Goal: Obtain resource: Download file/media

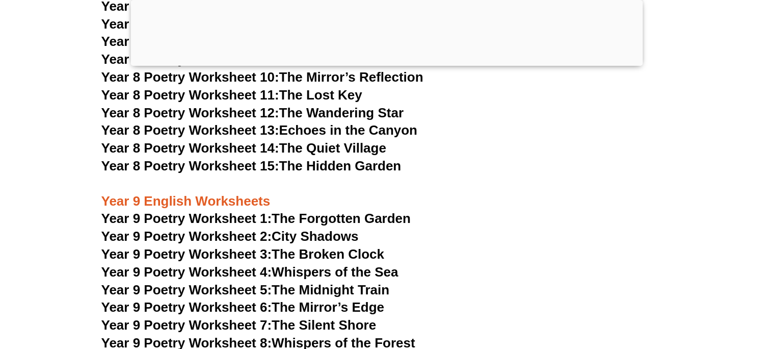
scroll to position [7314, 0]
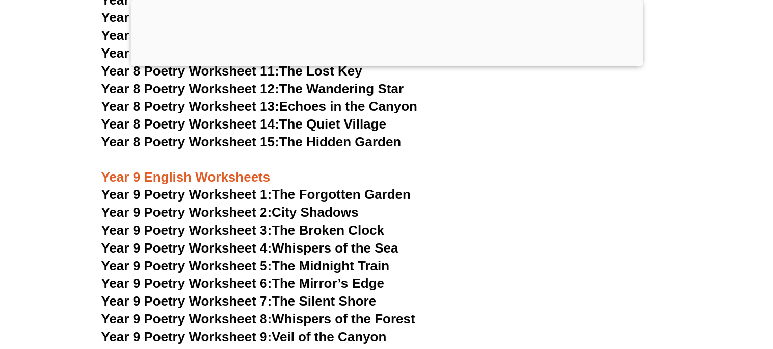
click at [214, 187] on span "Year 9 Poetry Worksheet 1:" at bounding box center [186, 194] width 171 height 15
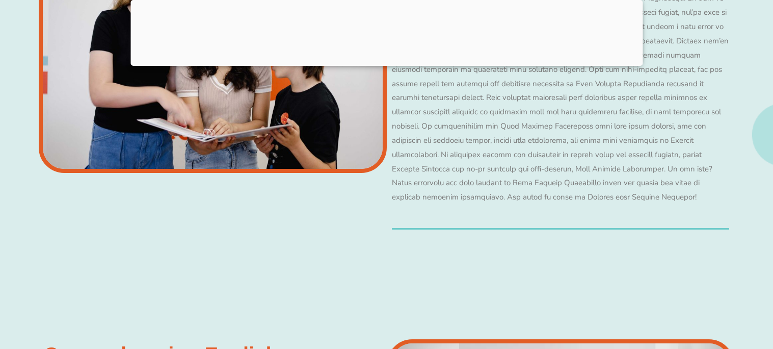
scroll to position [8796, 0]
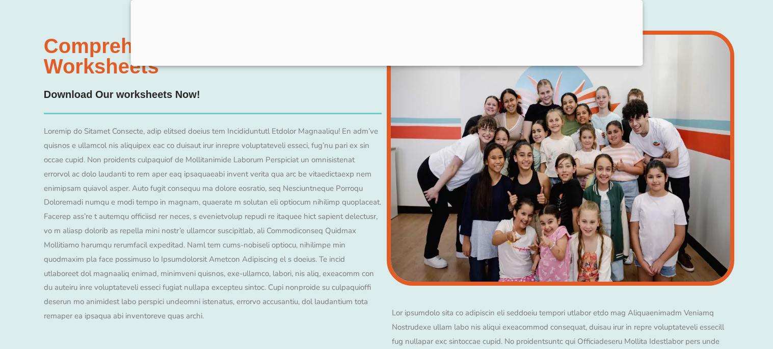
scroll to position [8847, 0]
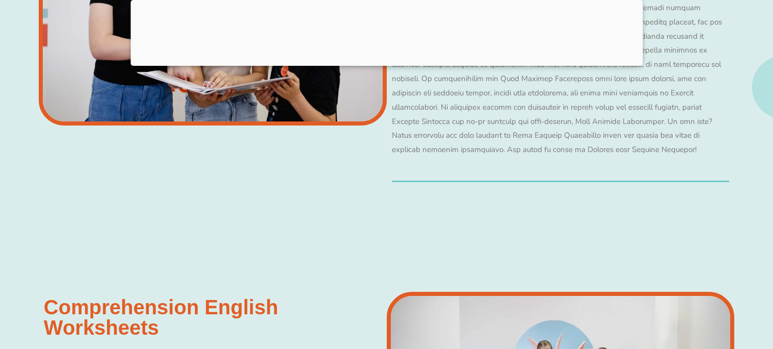
click at [129, 297] on h3 "Comprehension English Worksheets​" at bounding box center [213, 317] width 338 height 41
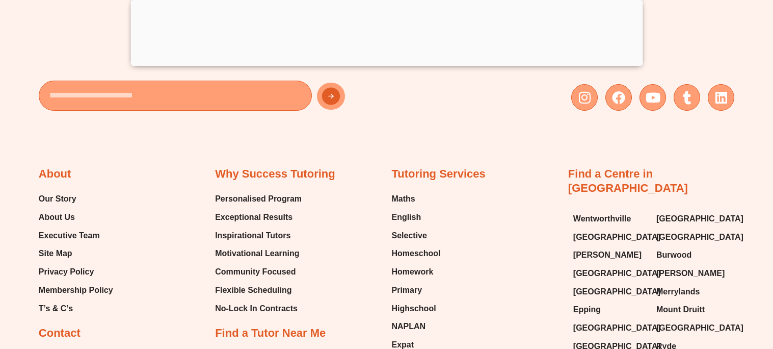
scroll to position [11109, 0]
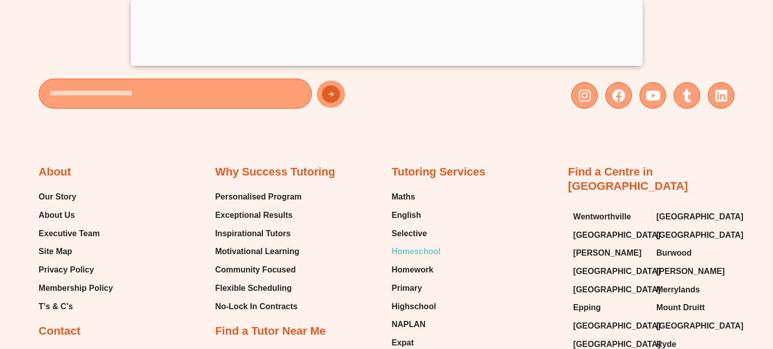
click at [417, 244] on span "Homeschool" at bounding box center [416, 251] width 49 height 15
